Goal: Information Seeking & Learning: Learn about a topic

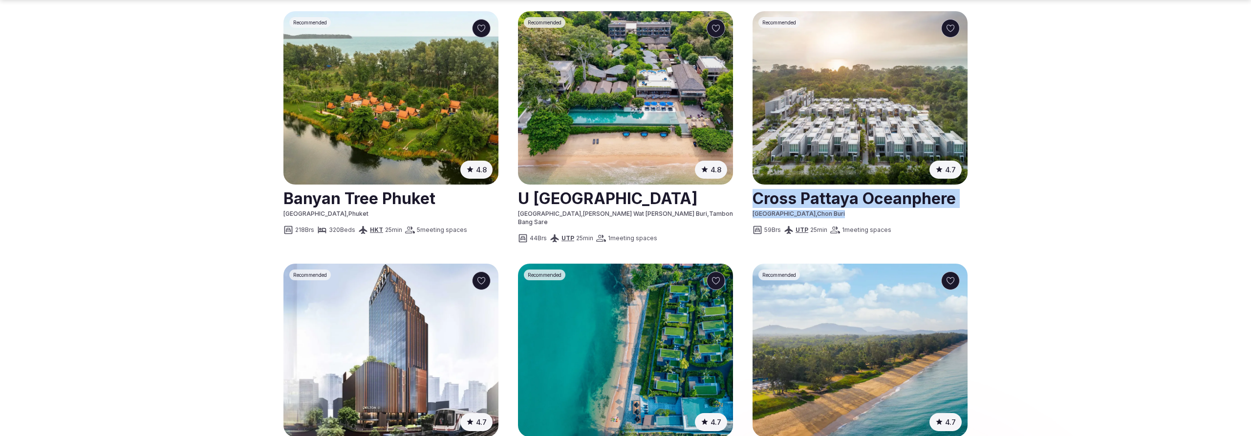
scroll to position [665, 0]
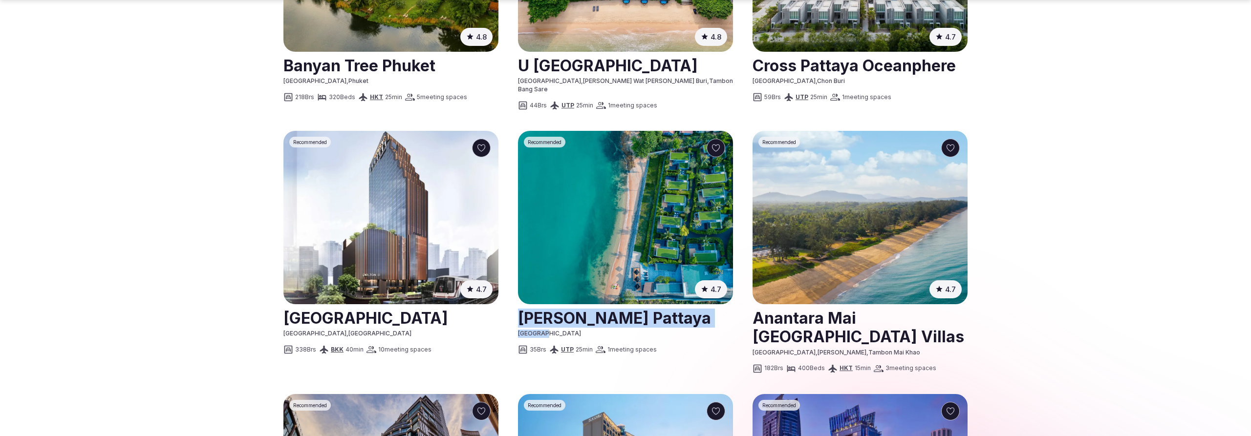
drag, startPoint x: 559, startPoint y: 278, endPoint x: 511, endPoint y: 263, distance: 50.2
click at [511, 263] on ol "4.8 ( 3065 ) Recommended Banyan Tree Phuket Thailand , Phuket 218 Brs 320 Beds …" at bounding box center [625, 389] width 684 height 1023
copy div "Mason Pattaya Thailand"
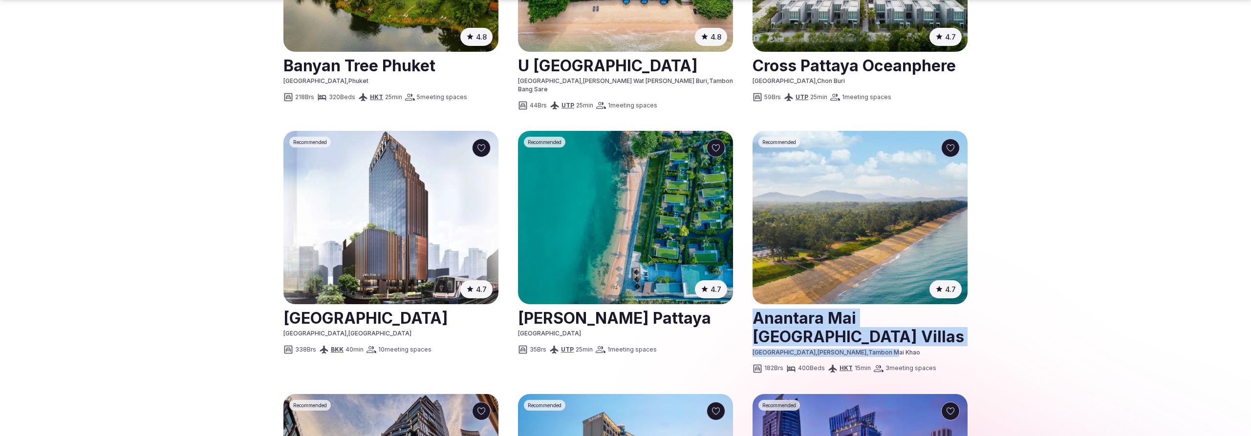
drag, startPoint x: 864, startPoint y: 297, endPoint x: 748, endPoint y: 255, distance: 123.2
click at [748, 255] on ol "4.8 ( 3065 ) Recommended Banyan Tree Phuket Thailand , Phuket 218 Brs 320 Beds …" at bounding box center [625, 389] width 684 height 1023
copy div "Anantara Mai Khao Phuket Villas Thailand , Chang Wat Phuket , Tambon M"
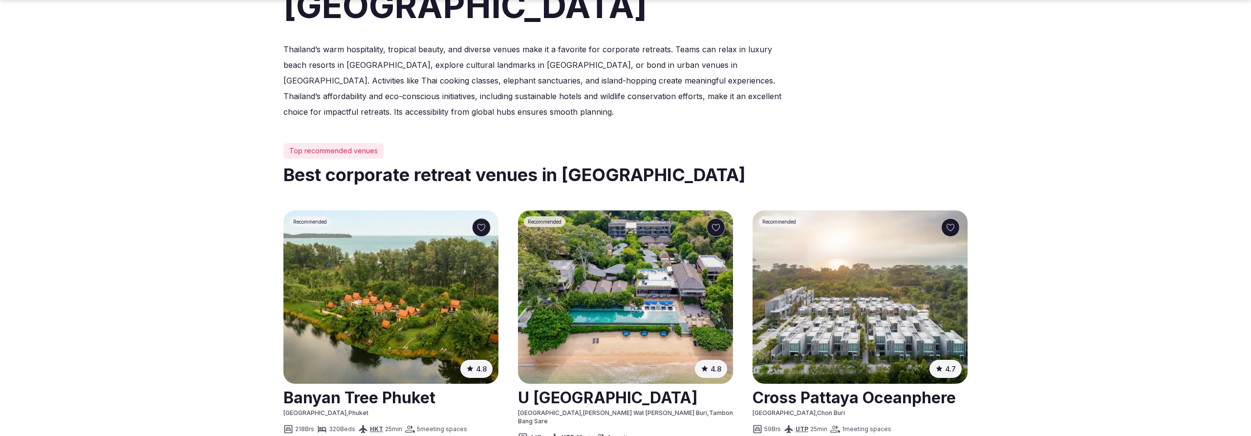
scroll to position [399, 0]
